Goal: Find specific page/section: Find specific page/section

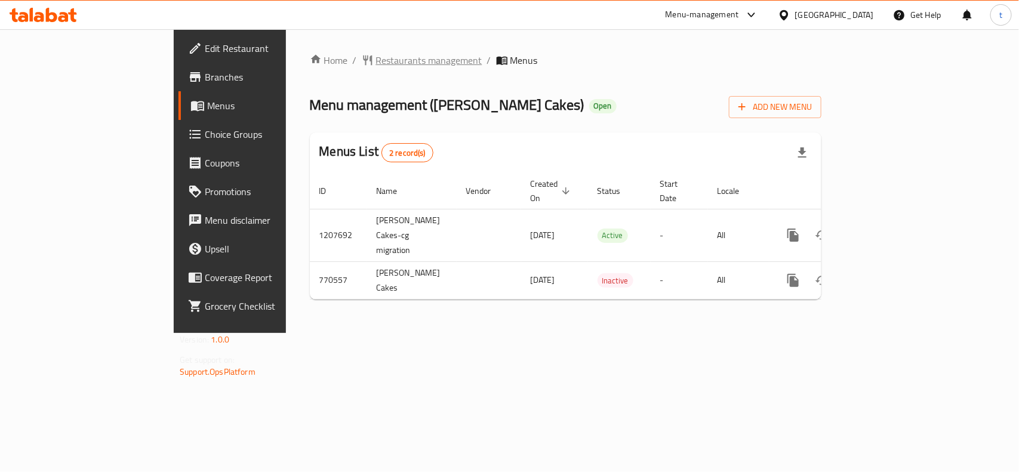
click at [376, 57] on span "Restaurants management" at bounding box center [429, 60] width 106 height 14
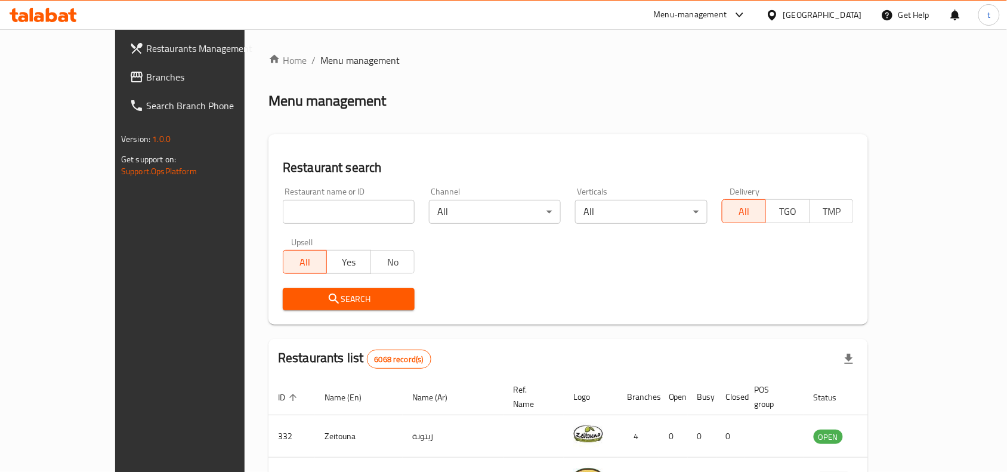
click at [289, 210] on input "search" at bounding box center [349, 212] width 132 height 24
paste input "651557"
type input "651557"
click at [318, 306] on button "Search" at bounding box center [349, 299] width 132 height 22
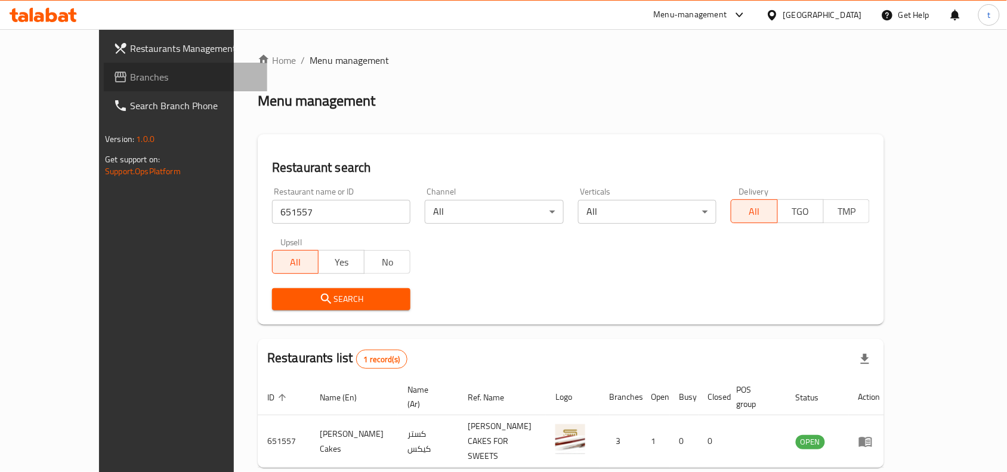
click at [130, 76] on span "Branches" at bounding box center [194, 77] width 128 height 14
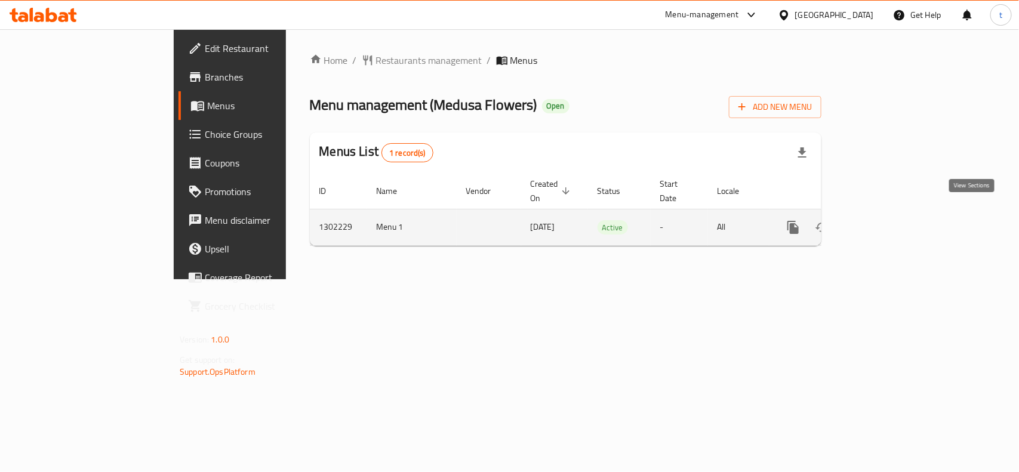
click at [886, 220] on icon "enhanced table" at bounding box center [879, 227] width 14 height 14
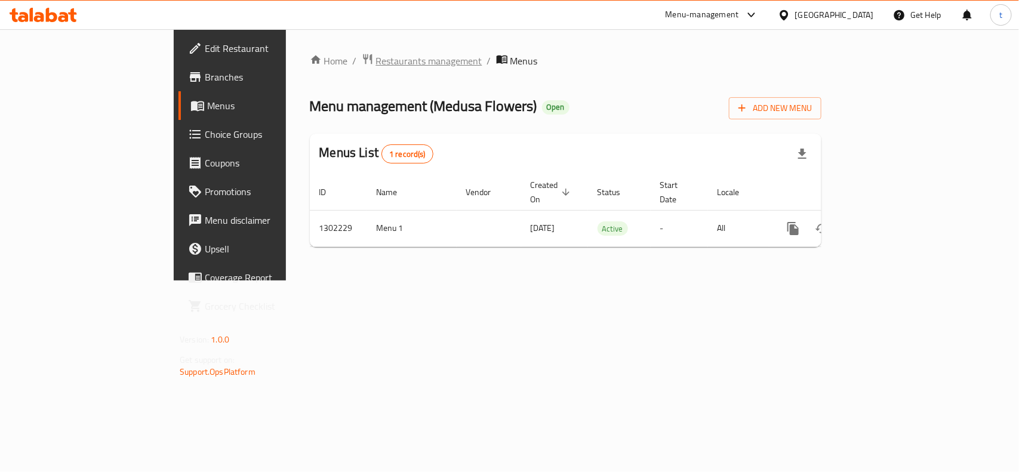
click at [376, 64] on span "Restaurants management" at bounding box center [429, 61] width 106 height 14
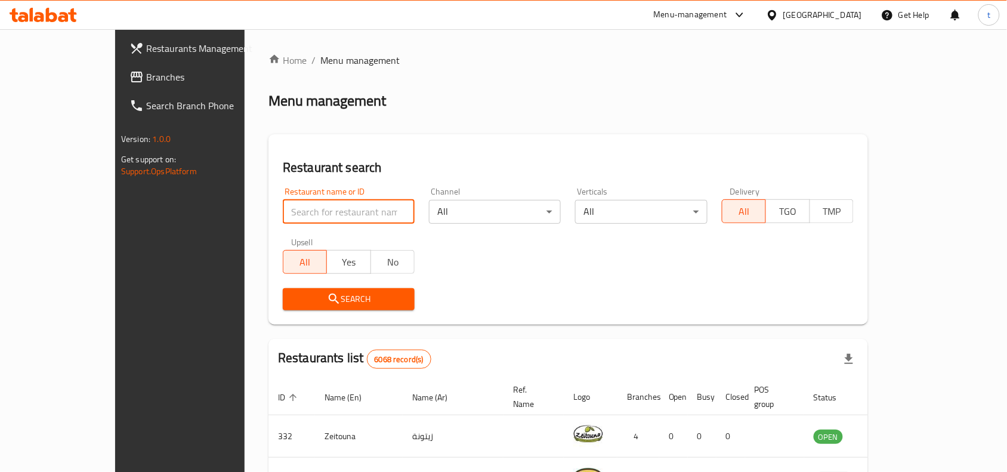
click at [286, 215] on input "search" at bounding box center [349, 212] width 132 height 24
paste input "702259"
type input "702259"
click at [296, 300] on span "Search" at bounding box center [348, 299] width 113 height 15
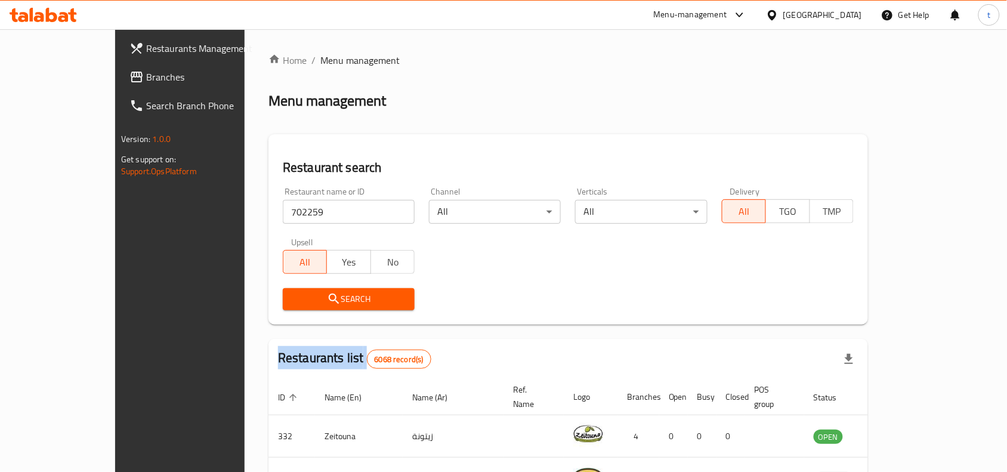
click at [296, 300] on div at bounding box center [503, 236] width 1007 height 472
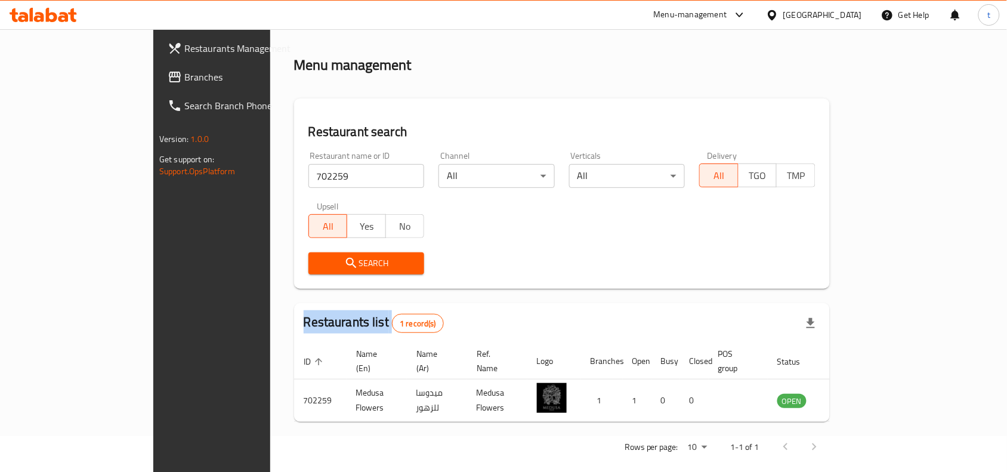
scroll to position [37, 0]
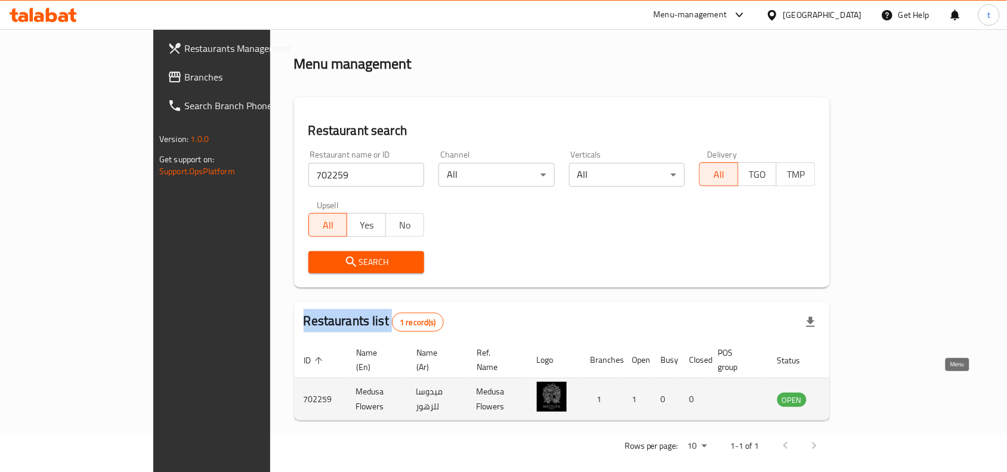
click at [854, 395] on icon "enhanced table" at bounding box center [847, 400] width 13 height 10
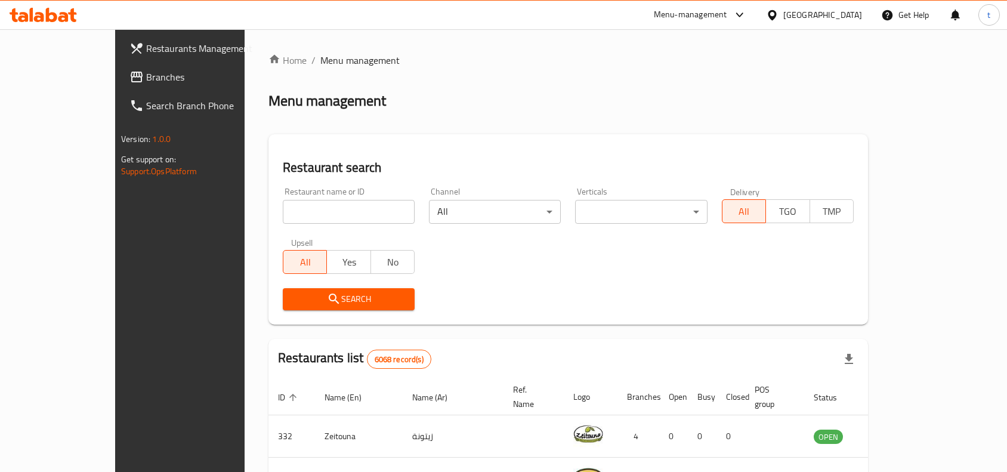
scroll to position [37, 0]
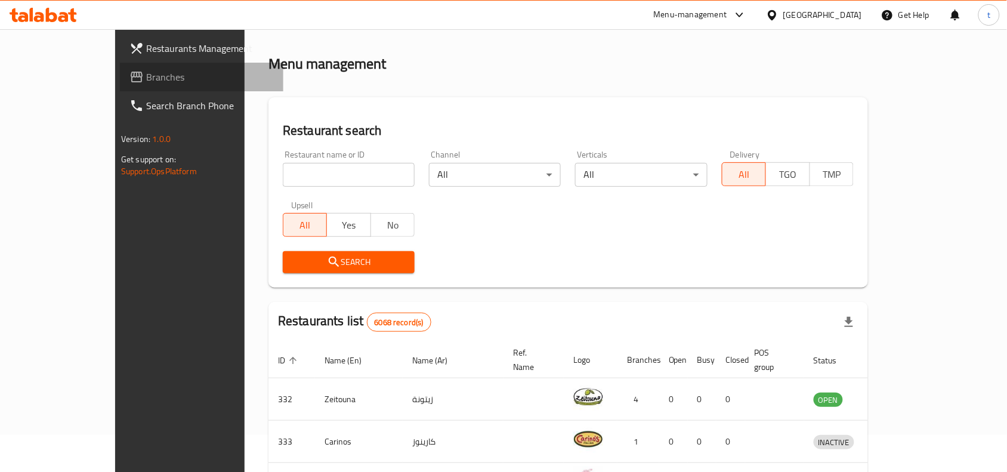
click at [146, 72] on span "Branches" at bounding box center [210, 77] width 128 height 14
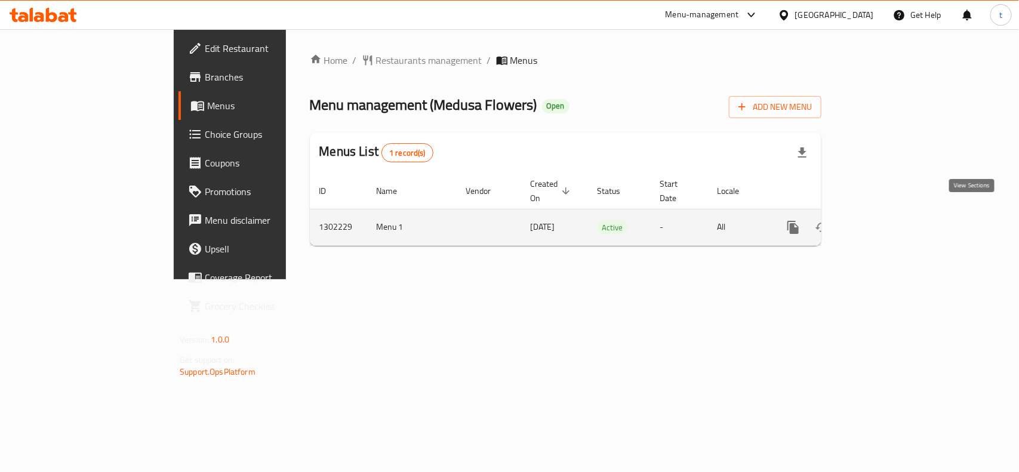
click at [886, 220] on icon "enhanced table" at bounding box center [879, 227] width 14 height 14
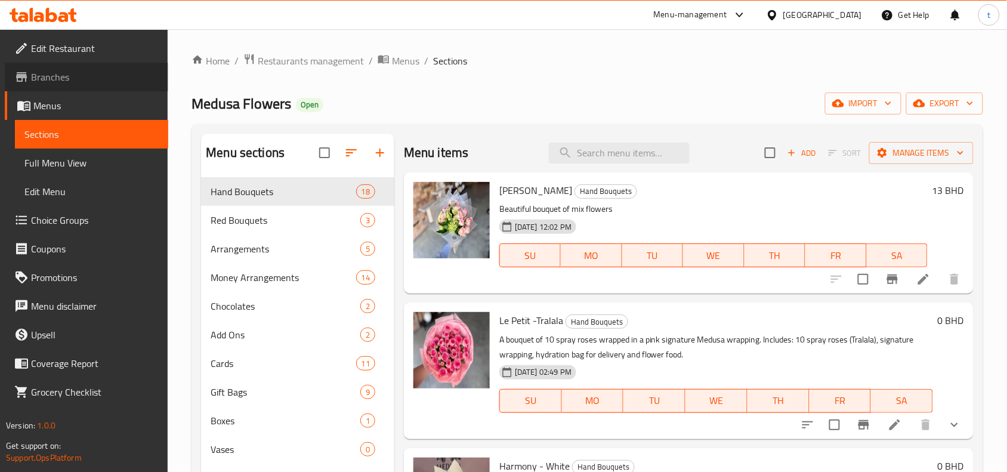
click at [60, 76] on span "Branches" at bounding box center [95, 77] width 128 height 14
